Goal: Find specific page/section: Find specific page/section

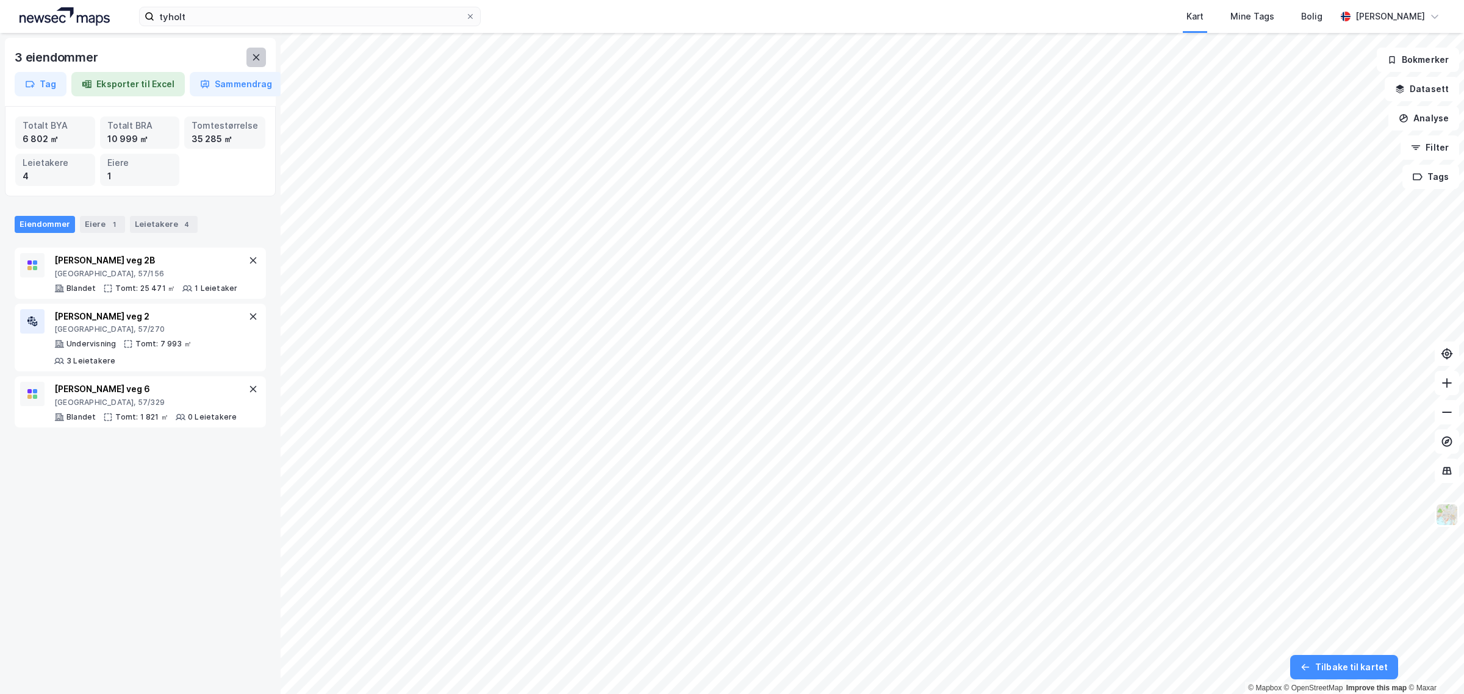
click at [253, 57] on icon at bounding box center [256, 57] width 10 height 10
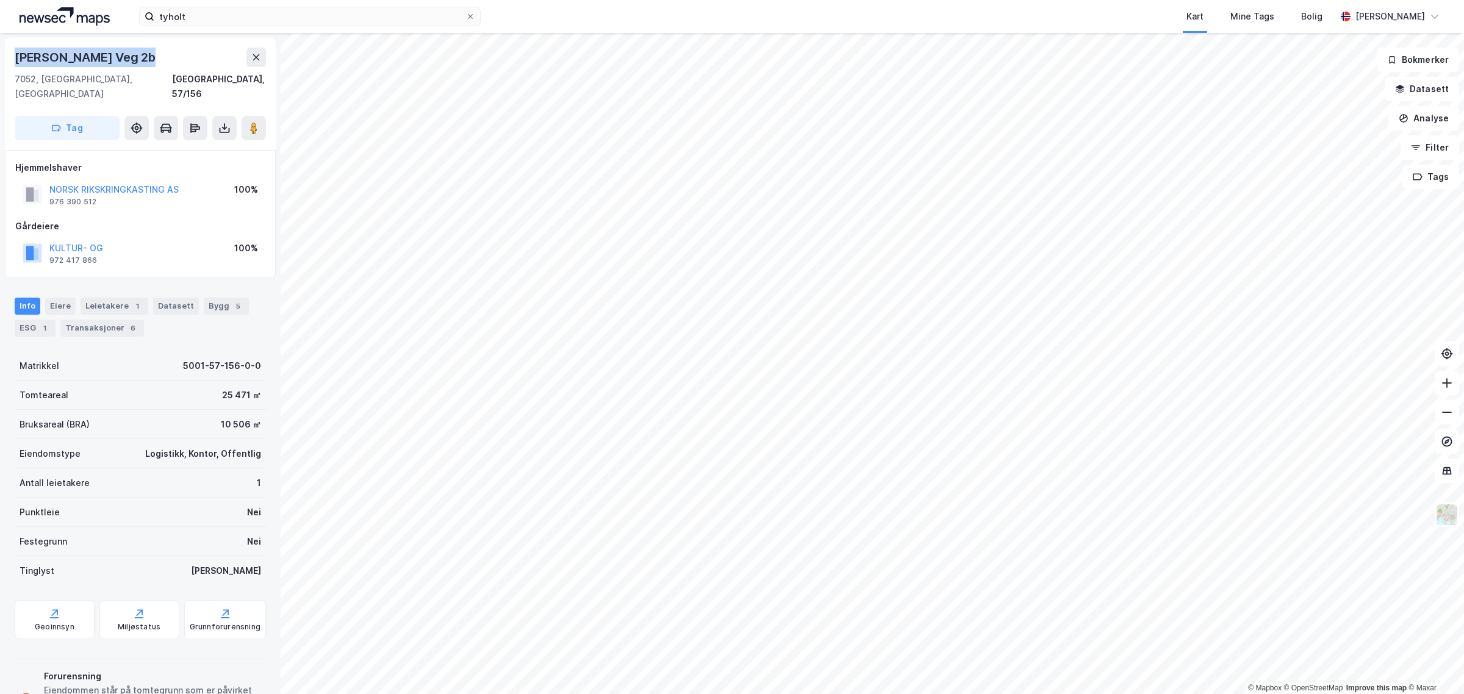
drag, startPoint x: 153, startPoint y: 58, endPoint x: 10, endPoint y: 56, distance: 142.2
click at [10, 56] on div "[PERSON_NAME][STREET_ADDRESS]" at bounding box center [140, 94] width 271 height 112
copy div "[PERSON_NAME] Veg 2b"
